Goal: Find specific page/section: Find specific page/section

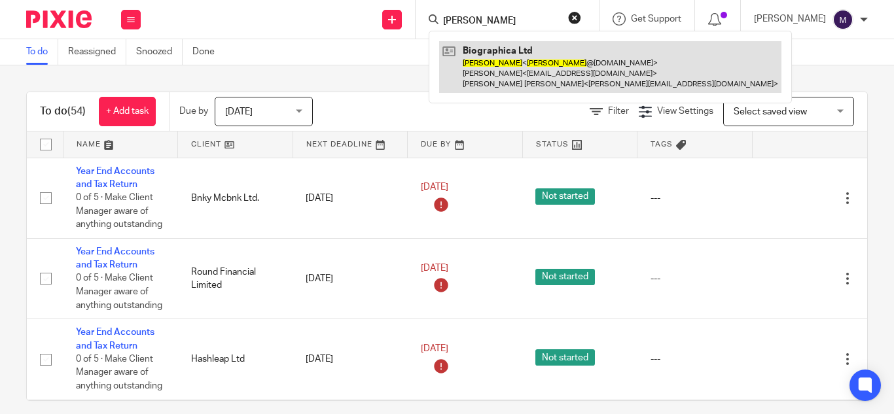
type input "[PERSON_NAME]"
click at [520, 82] on link at bounding box center [610, 67] width 342 height 52
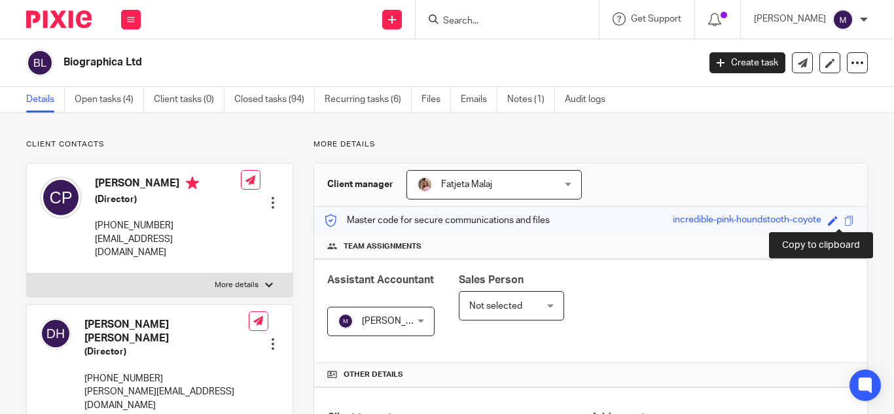
click at [844, 225] on span at bounding box center [849, 221] width 10 height 10
click at [844, 222] on span at bounding box center [849, 221] width 10 height 10
